Goal: Register for event/course

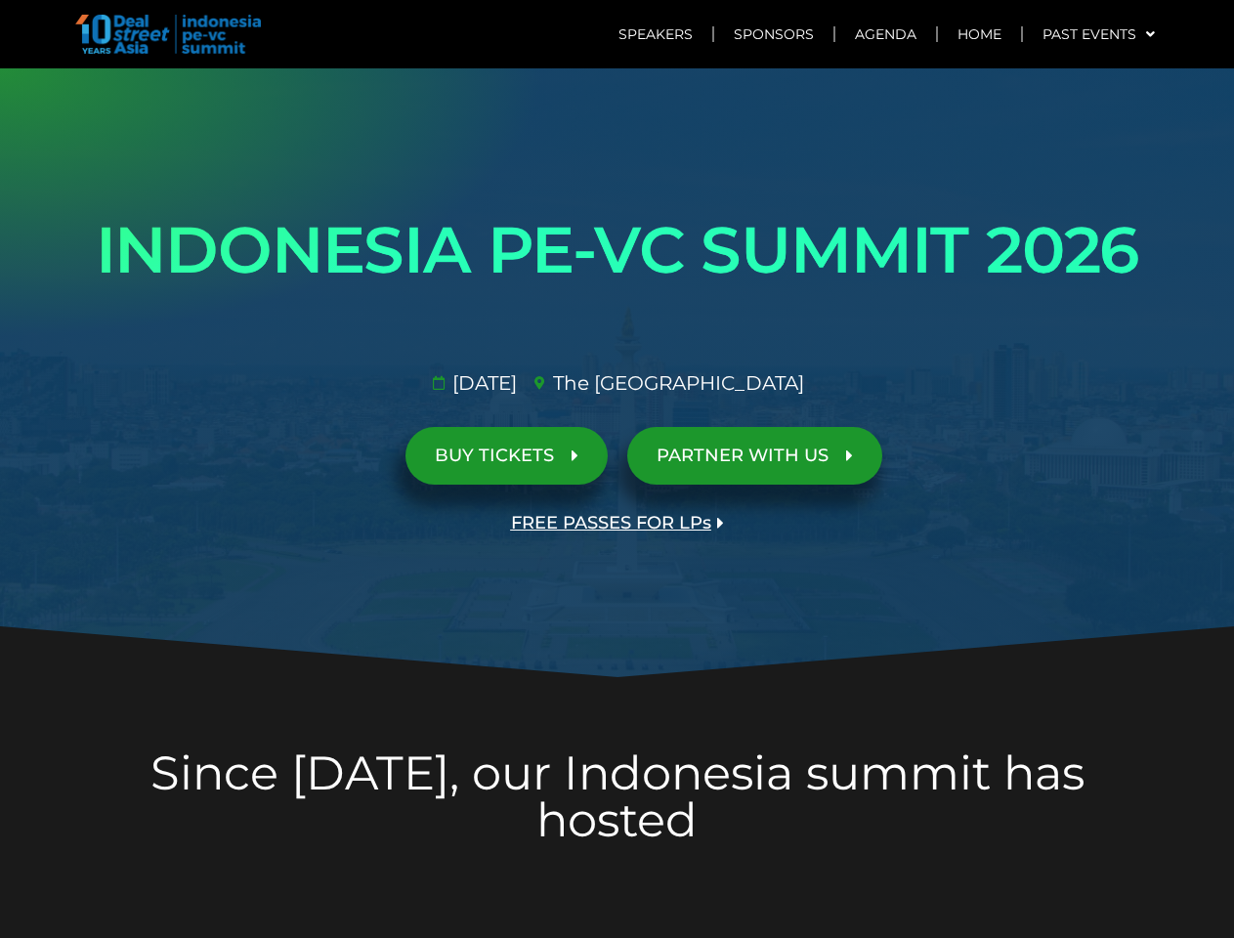
scroll to position [4291, 0]
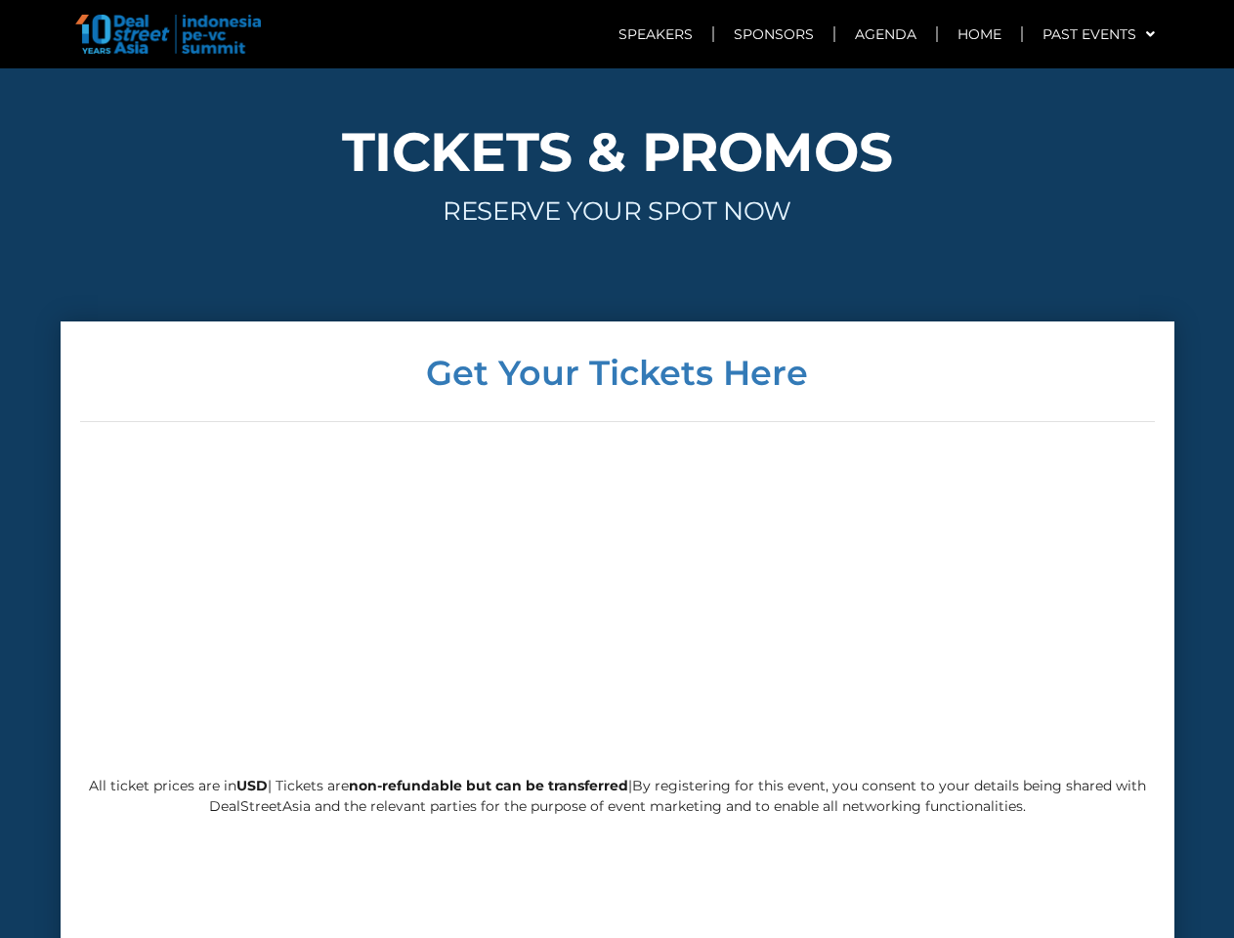
scroll to position [4692, 0]
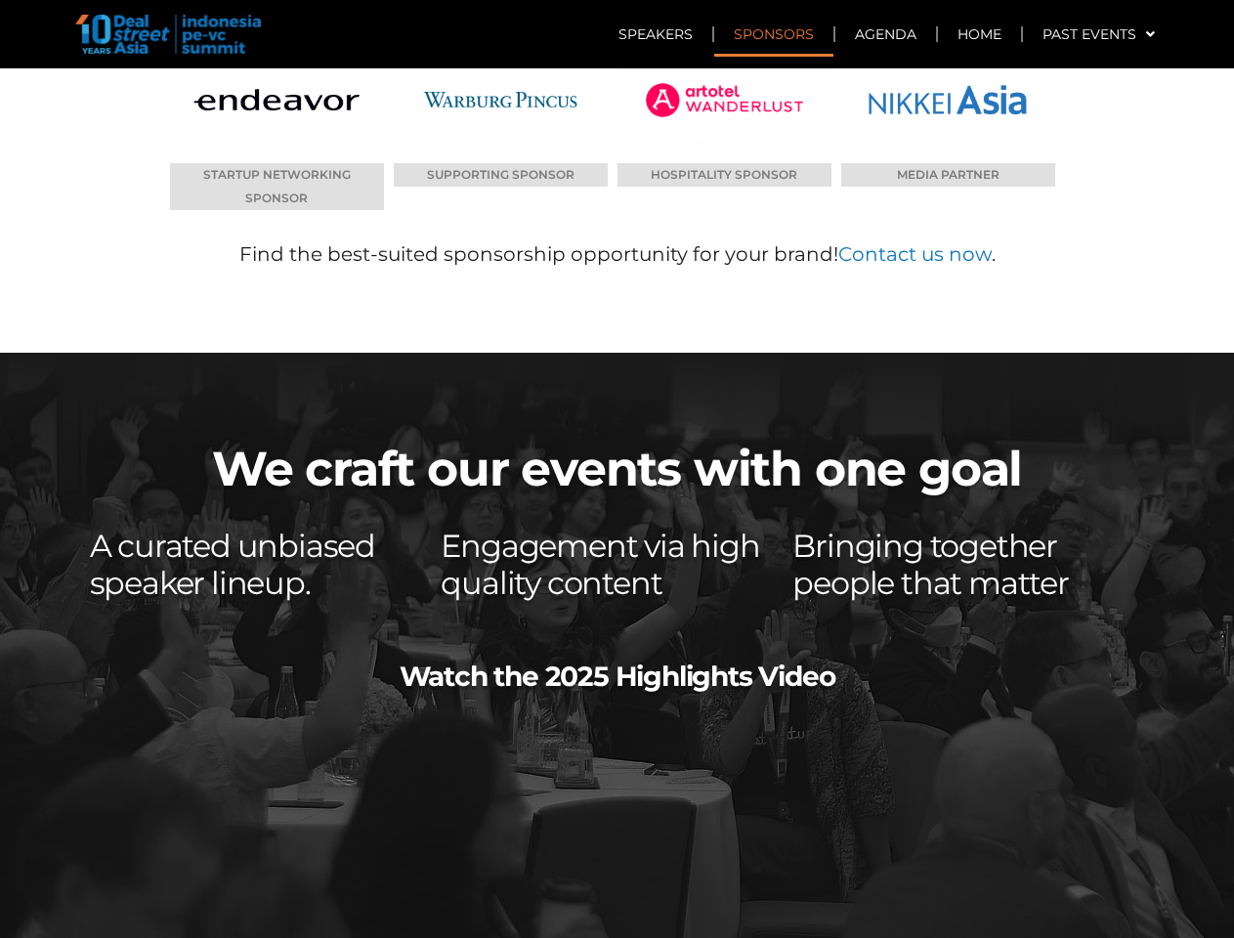
scroll to position [9805, 0]
